Goal: Task Accomplishment & Management: Manage account settings

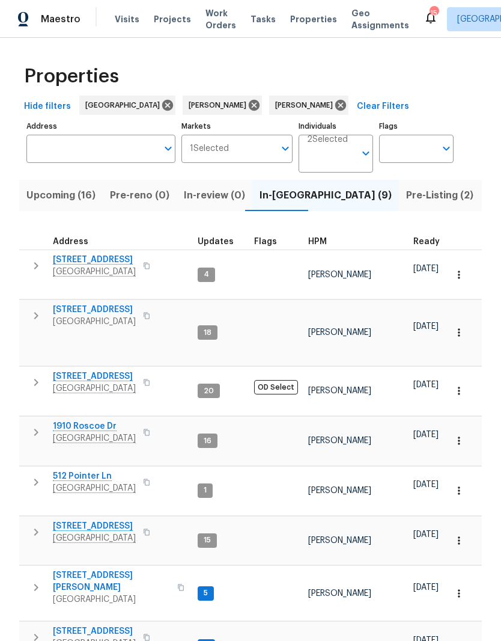
click at [106, 569] on span "4826 Trevino Ct" at bounding box center [111, 581] width 117 height 24
click at [108, 625] on span "1943 Odessa Ave" at bounding box center [94, 631] width 83 height 12
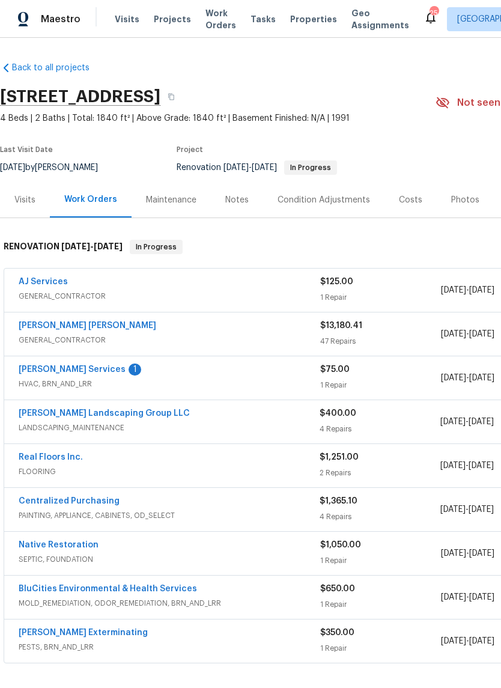
click at [95, 370] on link "Tony Barrett Services" at bounding box center [72, 370] width 107 height 8
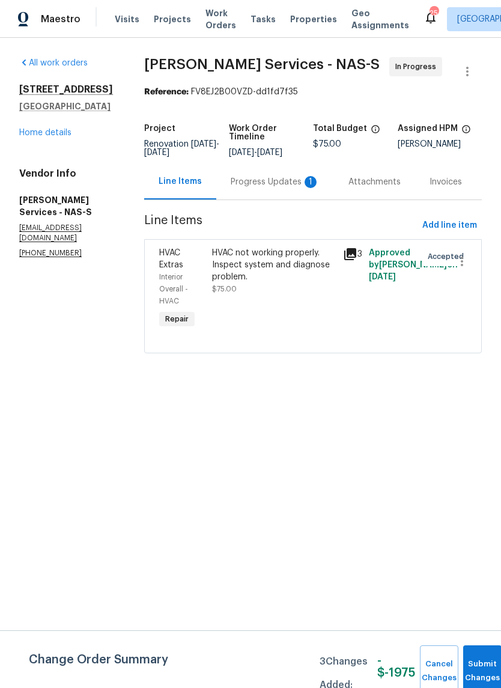
click at [281, 185] on div "Progress Updates 1" at bounding box center [275, 182] width 89 height 12
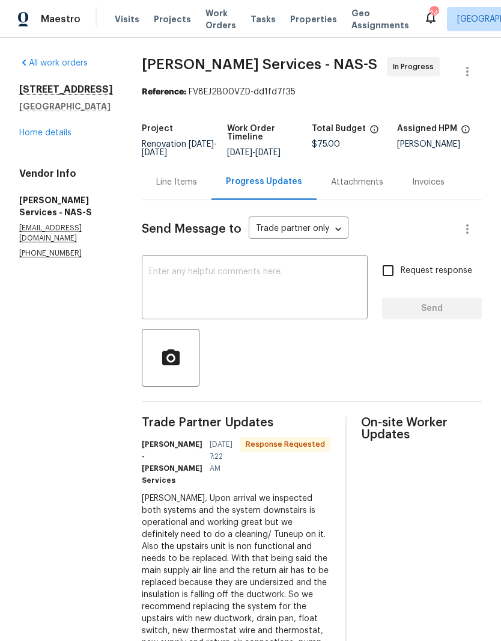
click at [184, 182] on div "Line Items" at bounding box center [176, 182] width 41 height 12
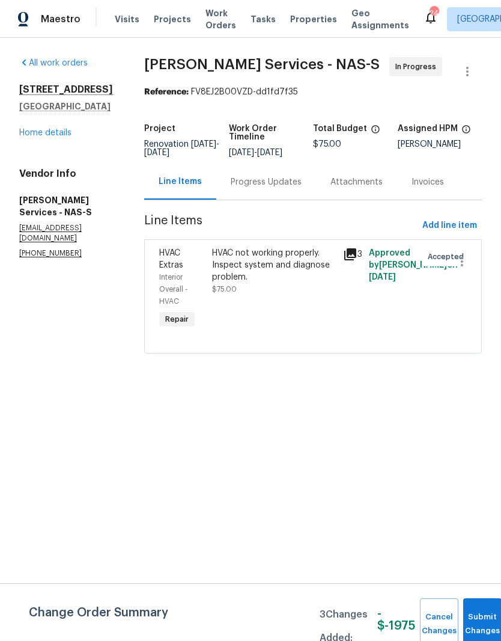
click at [259, 256] on div "HVAC not working properly. Inspect system and diagnose problem." at bounding box center [274, 265] width 124 height 36
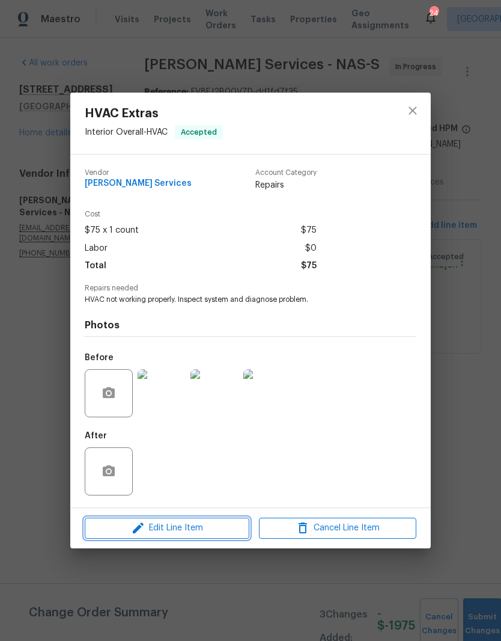
click at [212, 531] on span "Edit Line Item" at bounding box center [167, 528] width 158 height 15
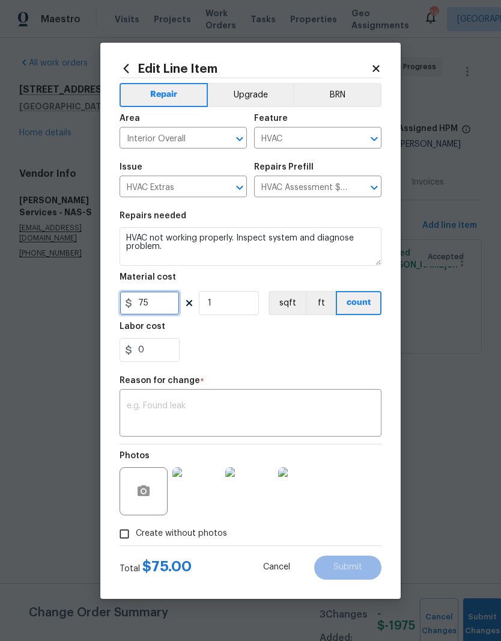
click at [171, 300] on input "75" at bounding box center [150, 303] width 60 height 24
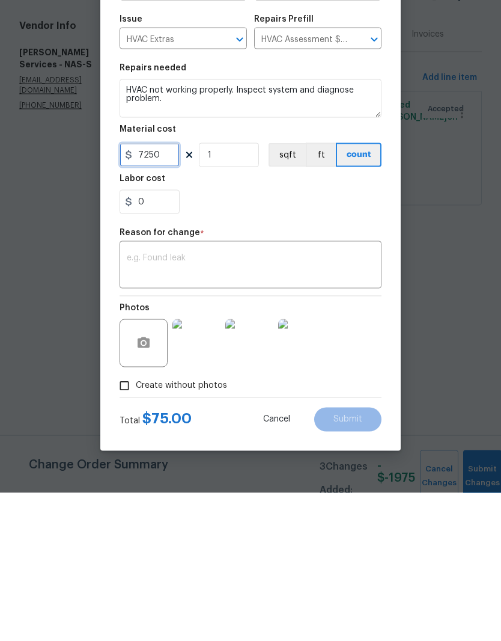
type input "7250"
click at [201, 376] on figure "Reason for change * x ​" at bounding box center [251, 406] width 262 height 60
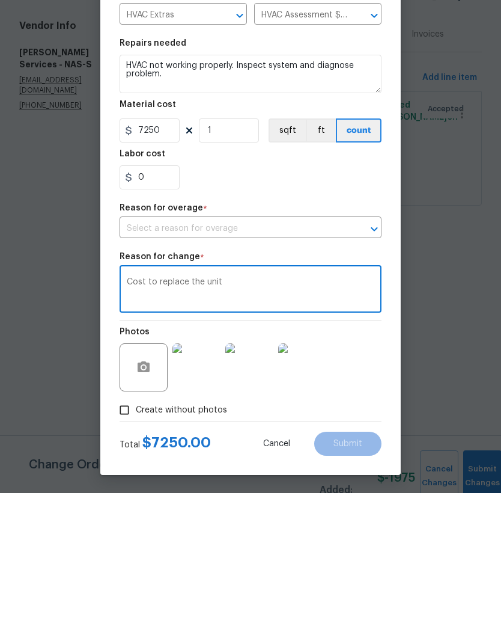
scroll to position [4, 0]
click at [379, 370] on icon "Open" at bounding box center [374, 377] width 14 height 14
type textarea "Cost to replace the unit"
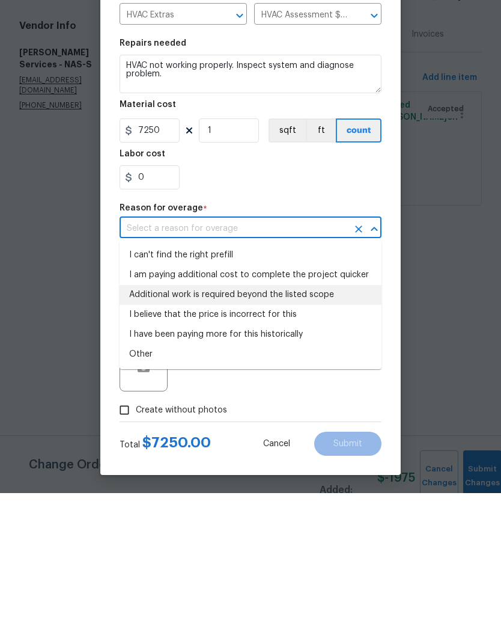
click at [323, 433] on li "Additional work is required beyond the listed scope" at bounding box center [251, 443] width 262 height 20
type input "Additional work is required beyond the listed scope"
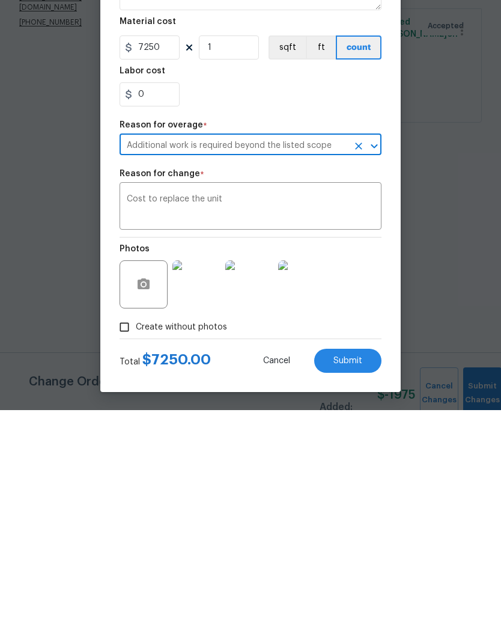
click at [361, 587] on span "Submit" at bounding box center [348, 591] width 29 height 9
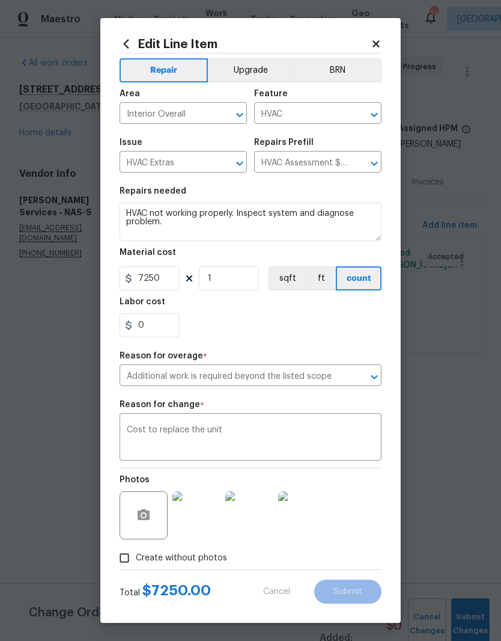
type input "75"
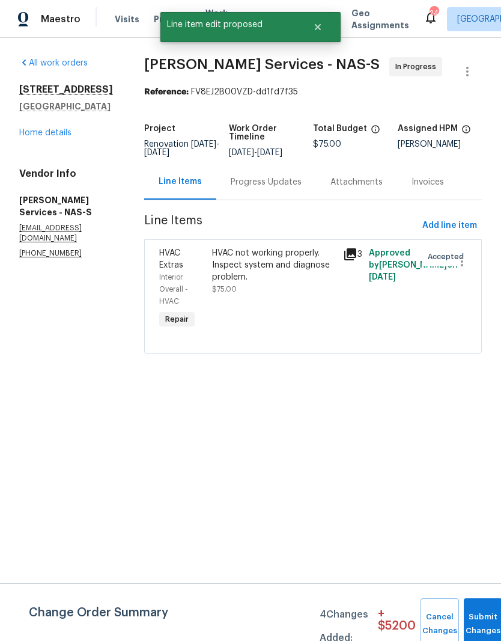
click at [285, 184] on div "Progress Updates" at bounding box center [266, 182] width 71 height 12
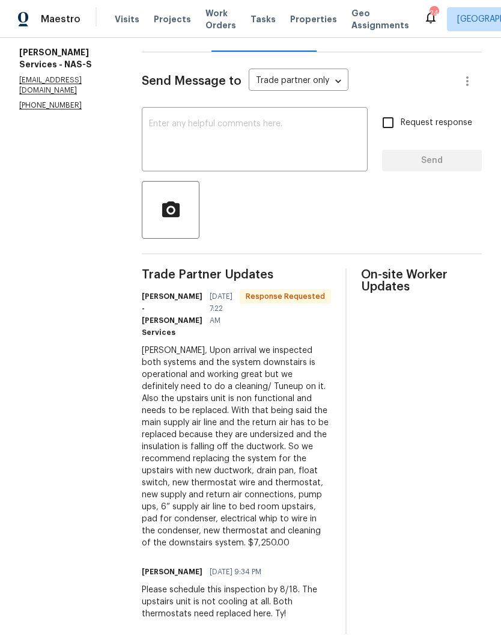
scroll to position [49, 0]
click at [248, 120] on textarea at bounding box center [255, 141] width 212 height 42
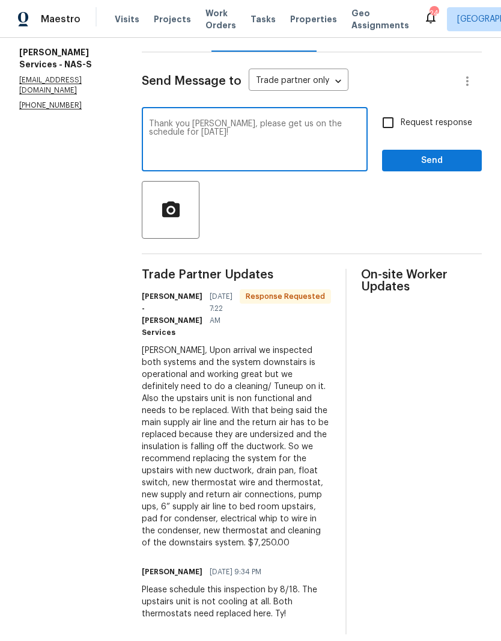
type textarea "Thank you Tony, please get us on the schedule for Thursday!"
click at [414, 153] on span "Send" at bounding box center [432, 160] width 81 height 15
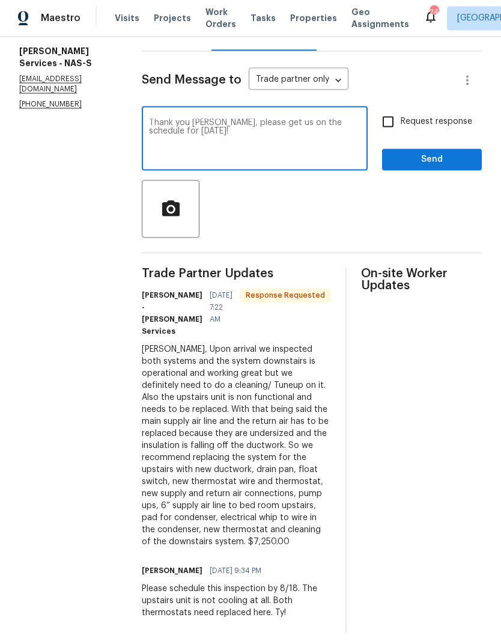
scroll to position [0, 0]
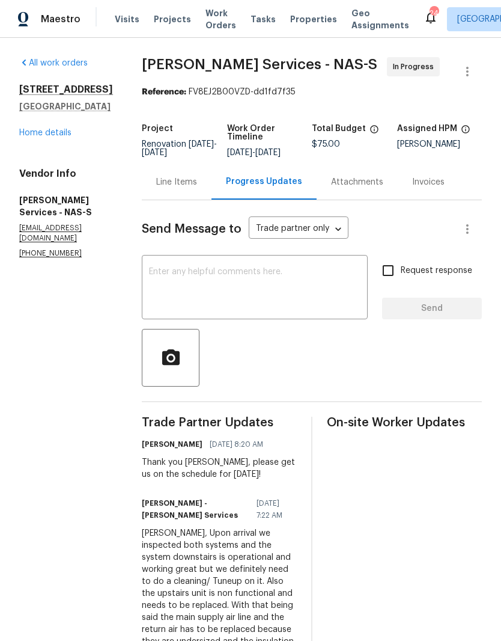
click at [66, 137] on link "Home details" at bounding box center [45, 133] width 52 height 8
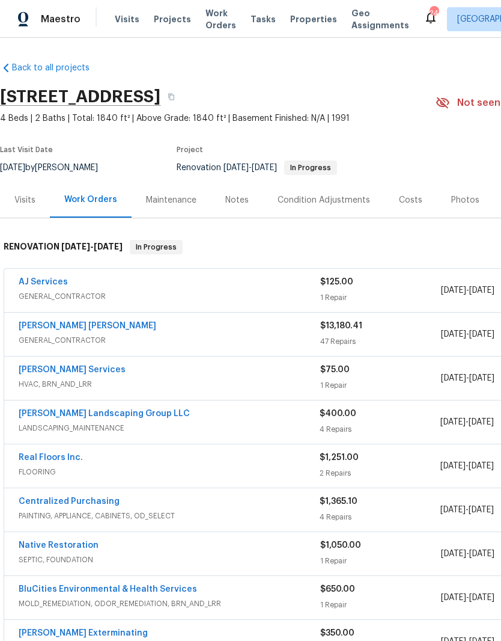
click at [101, 373] on link "Tony Barrett Services" at bounding box center [72, 370] width 107 height 8
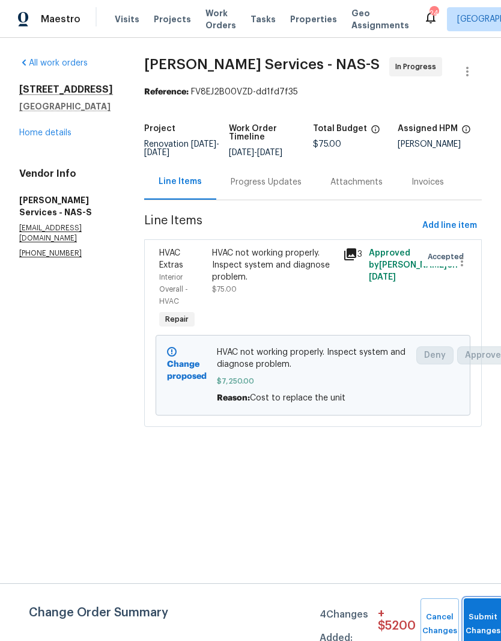
click at [479, 615] on button "Submit Changes" at bounding box center [483, 624] width 38 height 52
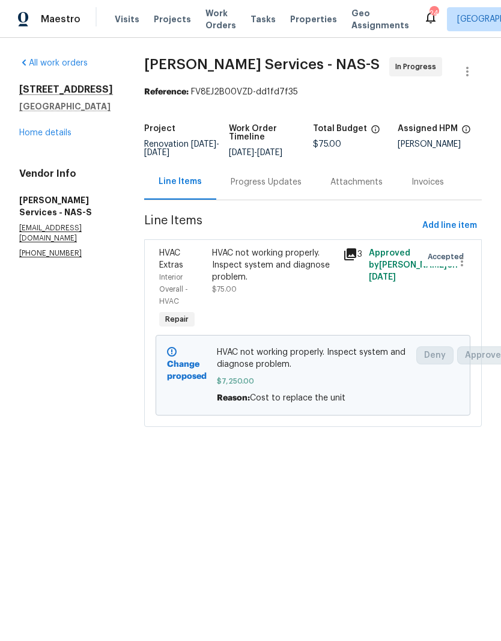
click at [69, 137] on link "Home details" at bounding box center [45, 133] width 52 height 8
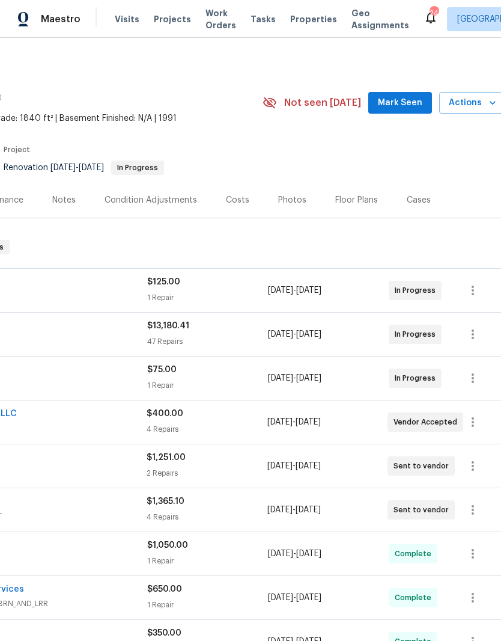
scroll to position [0, 173]
click at [406, 97] on span "Mark Seen" at bounding box center [400, 103] width 44 height 15
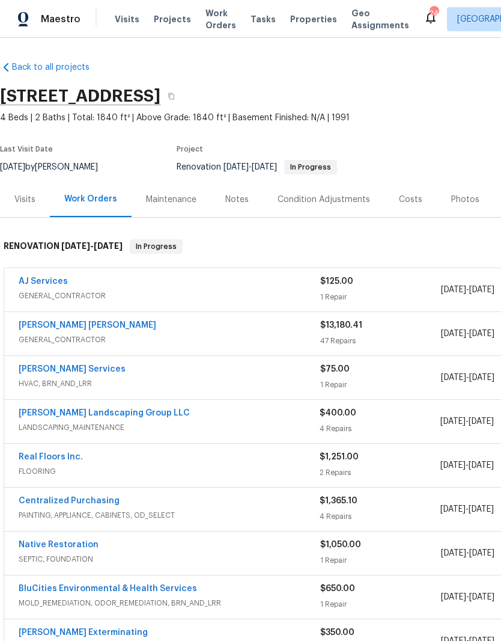
scroll to position [0, 0]
click at [408, 201] on div "Costs" at bounding box center [410, 200] width 23 height 12
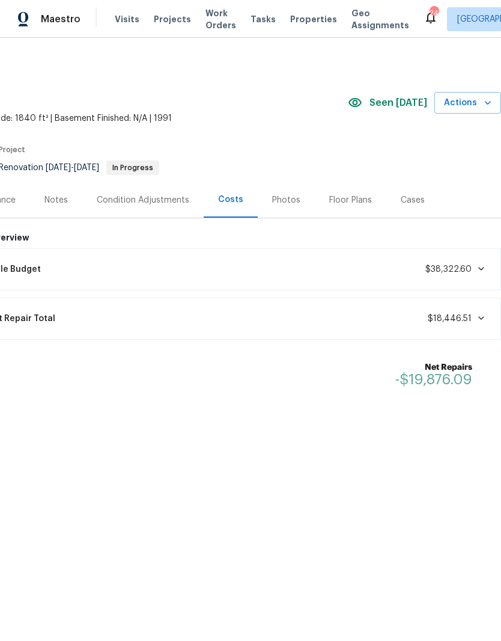
scroll to position [0, 178]
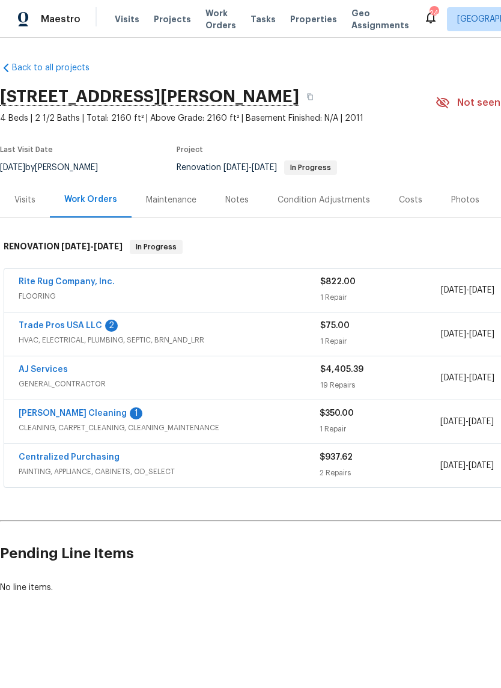
click at [89, 328] on link "Trade Pros USA LLC" at bounding box center [61, 326] width 84 height 8
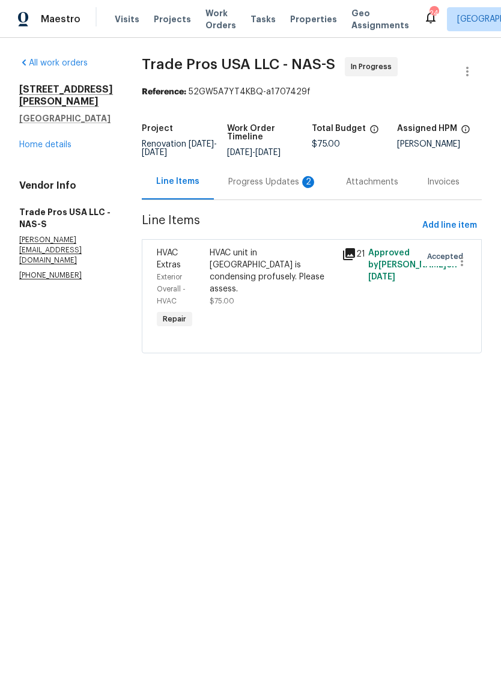
click at [276, 188] on div "Progress Updates 2" at bounding box center [272, 182] width 89 height 12
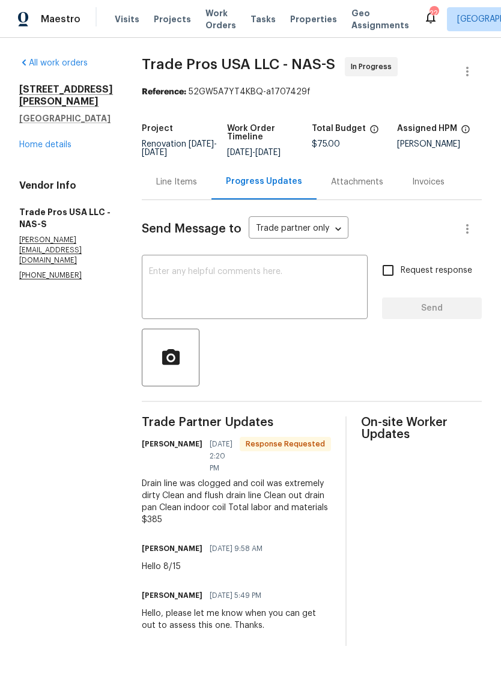
click at [185, 185] on div "Line Items" at bounding box center [176, 182] width 41 height 12
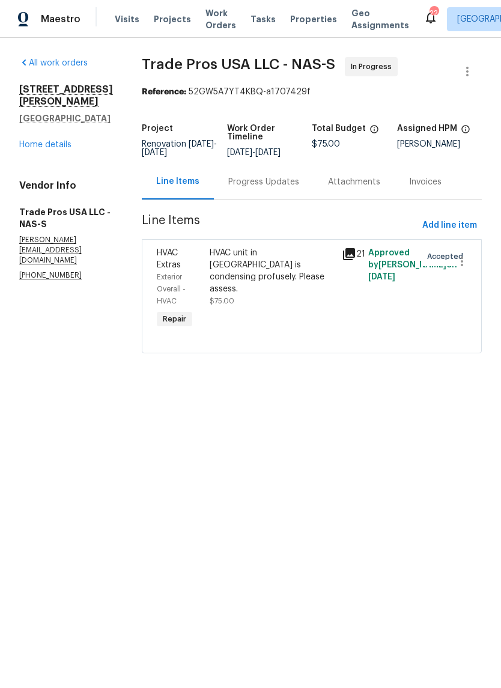
click at [270, 188] on div "Progress Updates" at bounding box center [263, 182] width 71 height 12
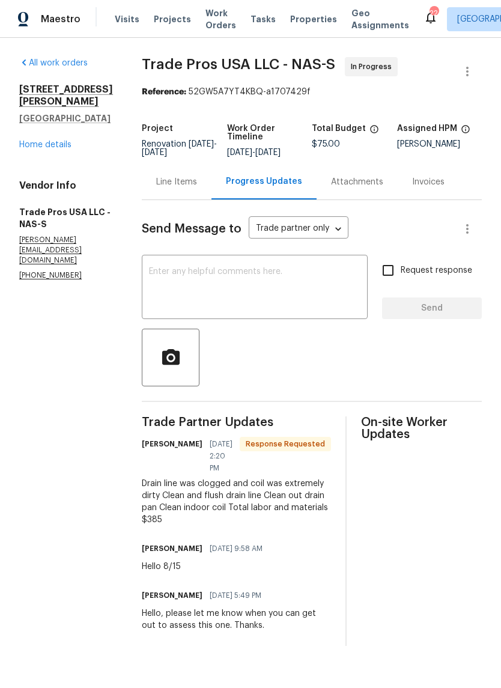
click at [181, 188] on div "Line Items" at bounding box center [176, 182] width 41 height 12
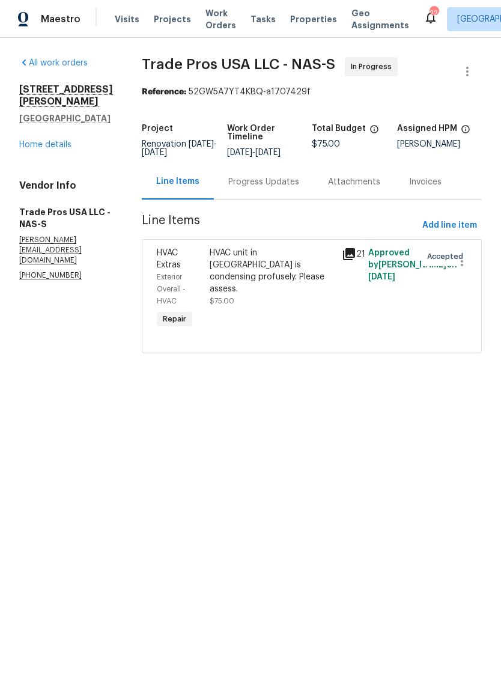
click at [263, 266] on div "HVAC unit in attic is condensing profusely. Please assess." at bounding box center [272, 271] width 125 height 48
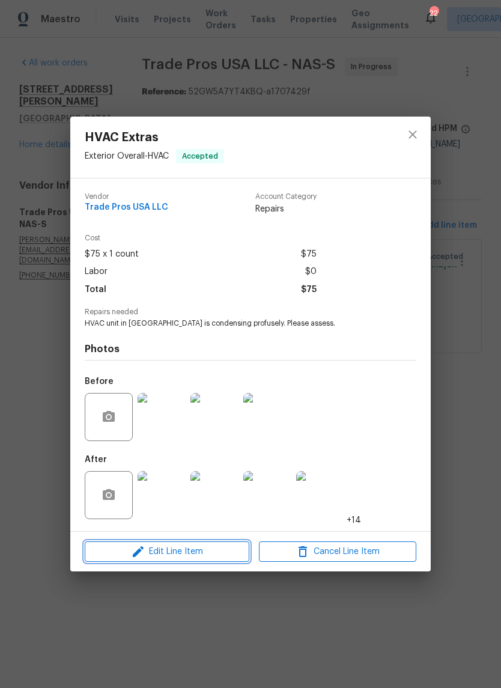
click at [197, 553] on span "Edit Line Item" at bounding box center [167, 552] width 158 height 15
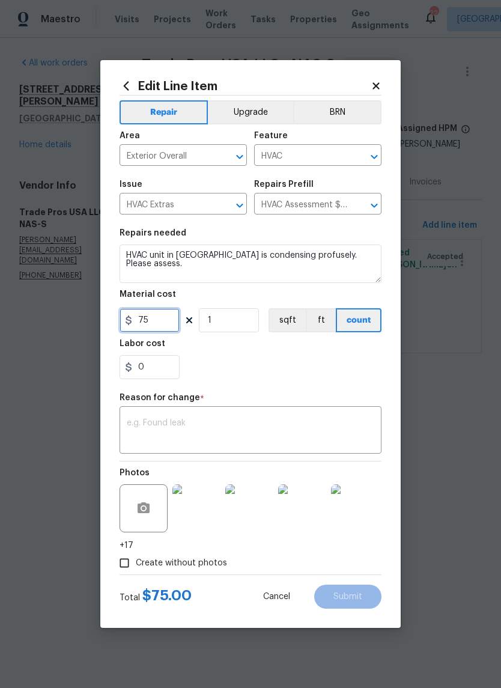
click at [165, 326] on input "75" at bounding box center [150, 320] width 60 height 24
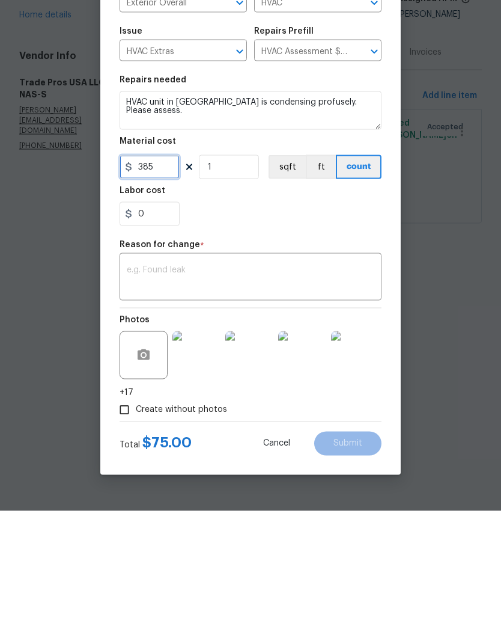
type input "385"
click at [231, 272] on div "Repair Upgrade BRN Area Exterior Overall ​ Feature HVAC ​ Issue HVAC Extras ​ R…" at bounding box center [251, 311] width 262 height 479
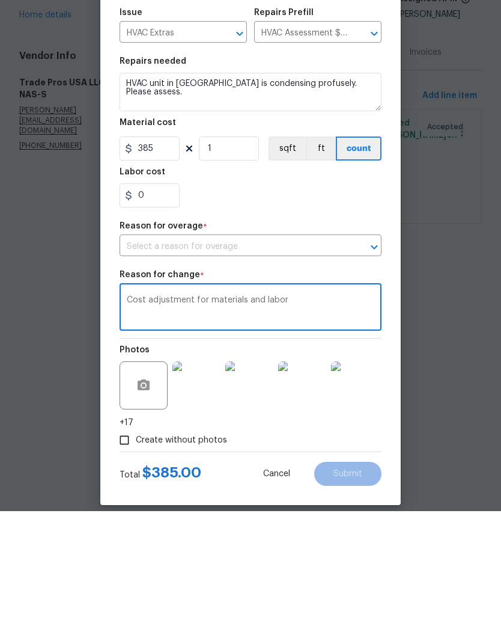
click at [373, 370] on icon "Open" at bounding box center [374, 377] width 14 height 14
type textarea "Cost adjustment for materials and labor"
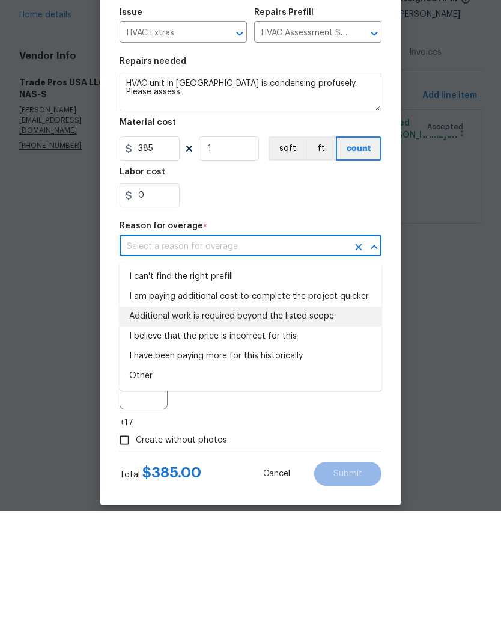
click at [314, 436] on li "Additional work is required beyond the listed scope" at bounding box center [251, 446] width 262 height 20
type input "Additional work is required beyond the listed scope"
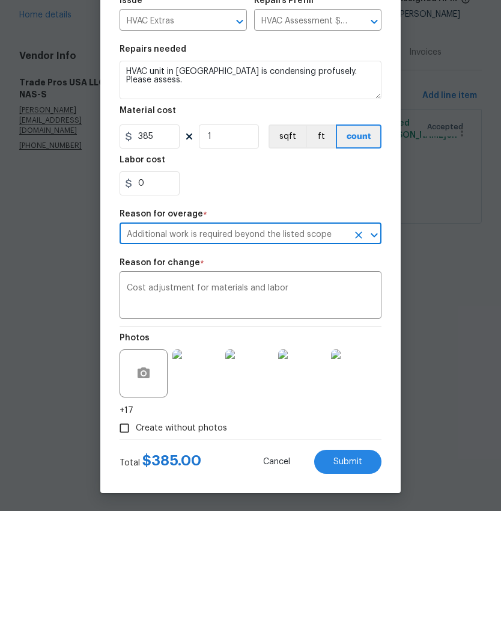
scroll to position [16, 0]
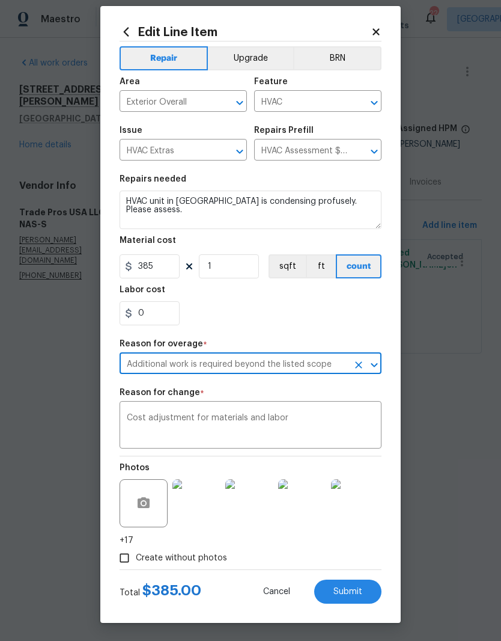
click at [356, 590] on span "Submit" at bounding box center [348, 591] width 29 height 9
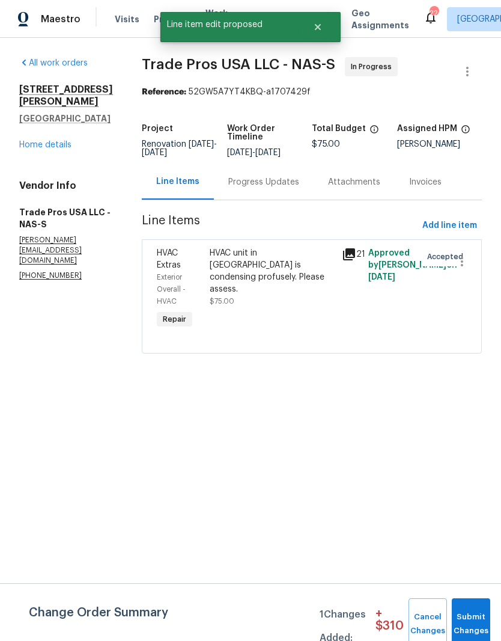
scroll to position [0, 0]
click at [480, 620] on button "Submit Changes" at bounding box center [471, 624] width 38 height 52
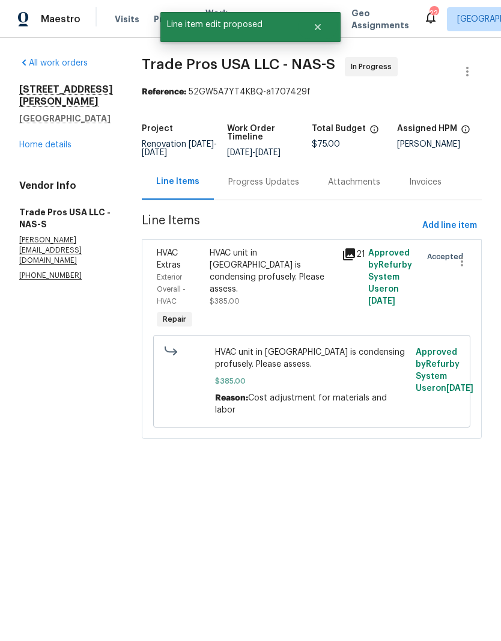
click at [63, 141] on link "Home details" at bounding box center [45, 145] width 52 height 8
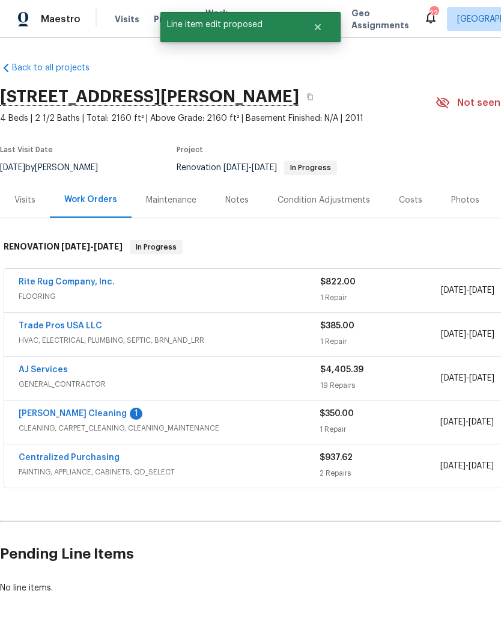
click at [79, 417] on link "[PERSON_NAME] Cleaning" at bounding box center [73, 413] width 108 height 8
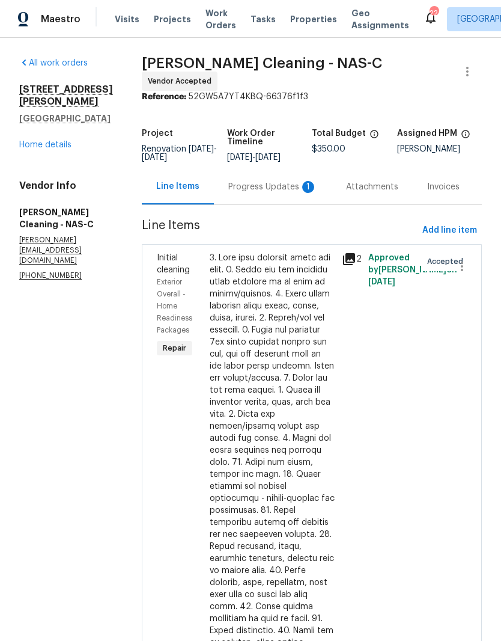
click at [299, 193] on div "Progress Updates 1" at bounding box center [272, 187] width 89 height 12
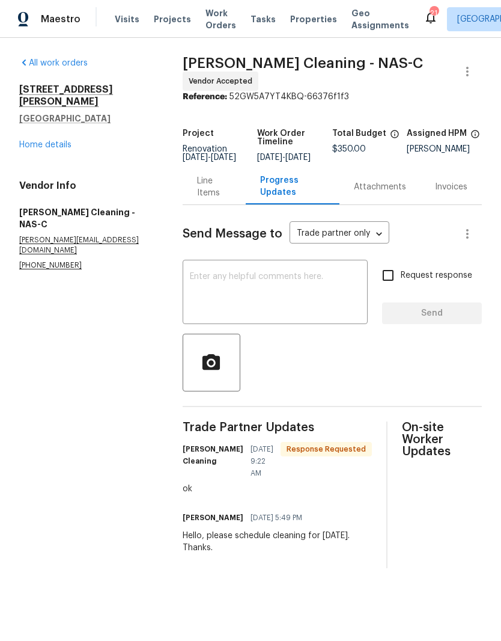
click at [69, 141] on link "Home details" at bounding box center [45, 145] width 52 height 8
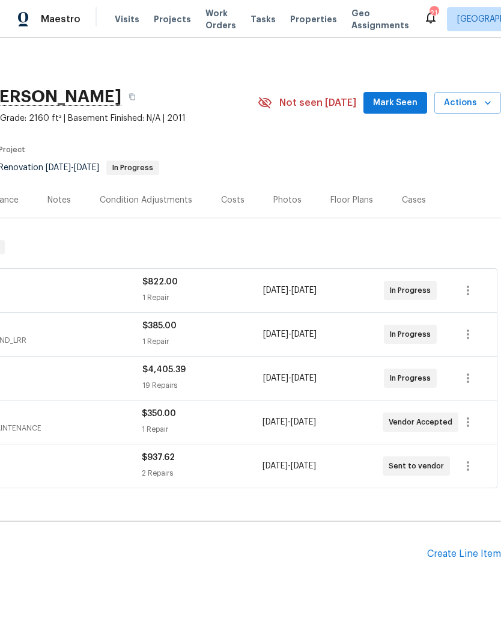
scroll to position [0, 178]
click at [399, 102] on span "Mark Seen" at bounding box center [395, 103] width 44 height 15
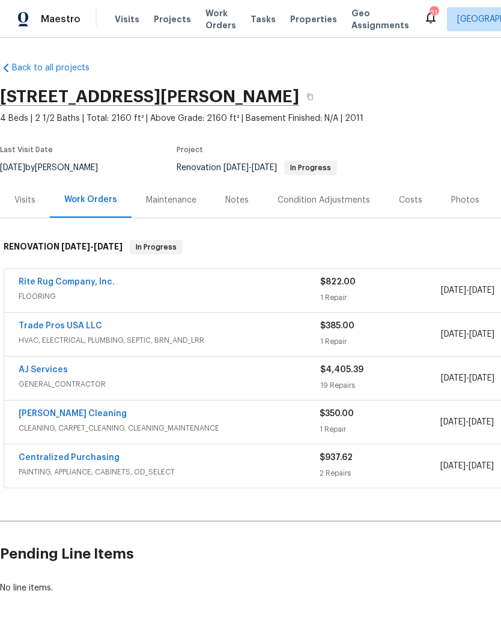
scroll to position [0, 0]
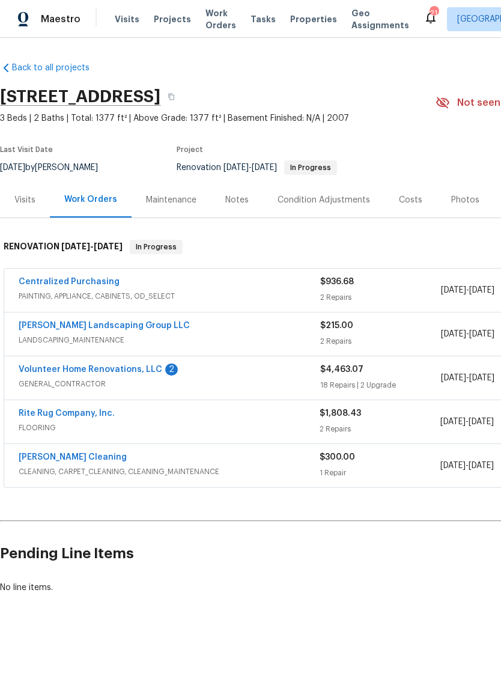
click at [129, 369] on link "Volunteer Home Renovations, LLC" at bounding box center [91, 370] width 144 height 8
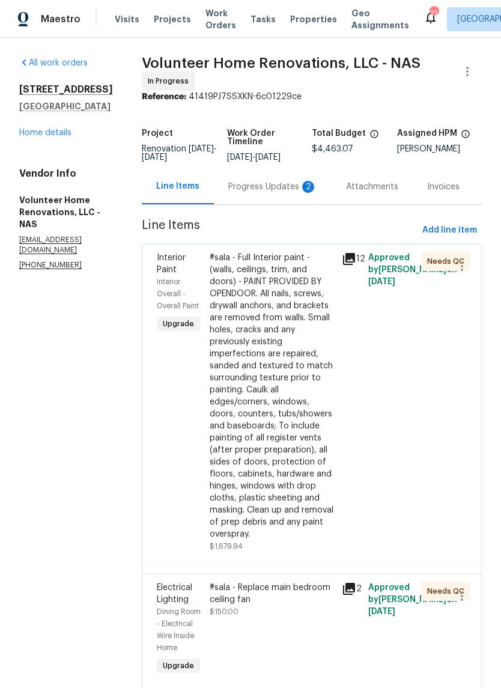
click at [285, 193] on div "Progress Updates 2" at bounding box center [272, 187] width 89 height 12
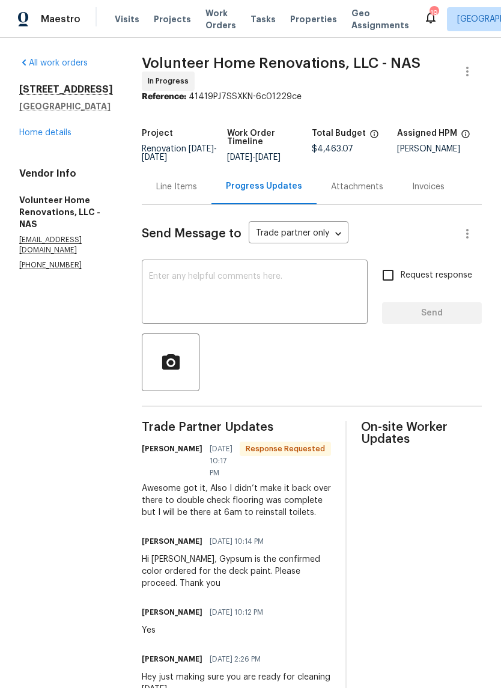
click at [262, 289] on textarea at bounding box center [255, 293] width 212 height 42
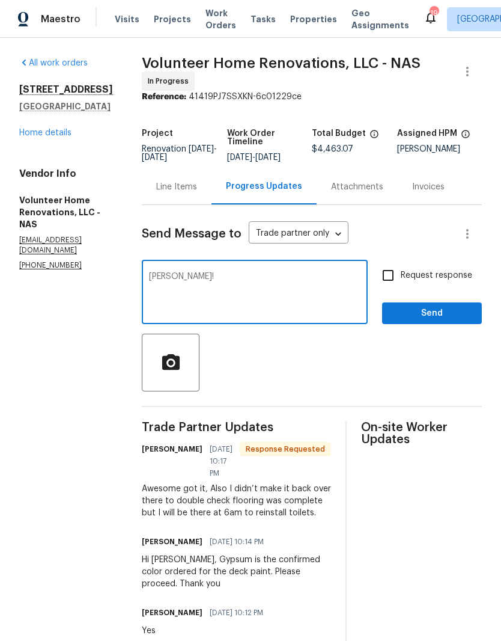
type textarea "[PERSON_NAME]!"
click at [436, 319] on span "Send" at bounding box center [432, 313] width 81 height 15
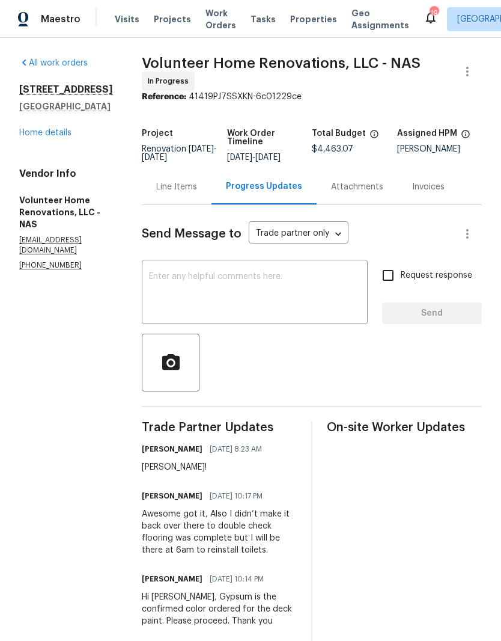
click at [71, 130] on link "Home details" at bounding box center [45, 133] width 52 height 8
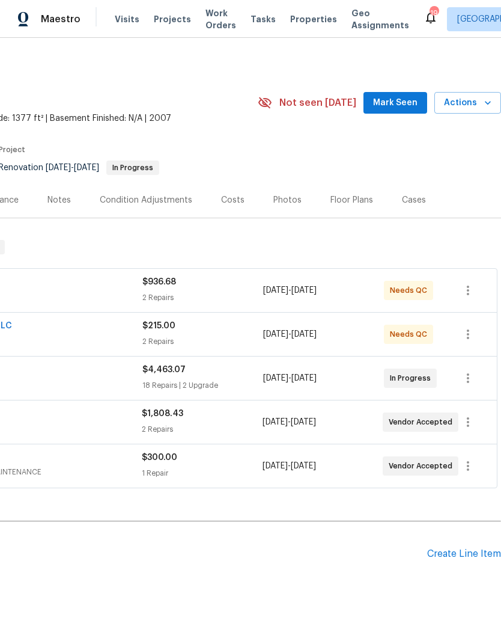
click at [398, 103] on span "Mark Seen" at bounding box center [395, 103] width 44 height 15
